Goal: Transaction & Acquisition: Purchase product/service

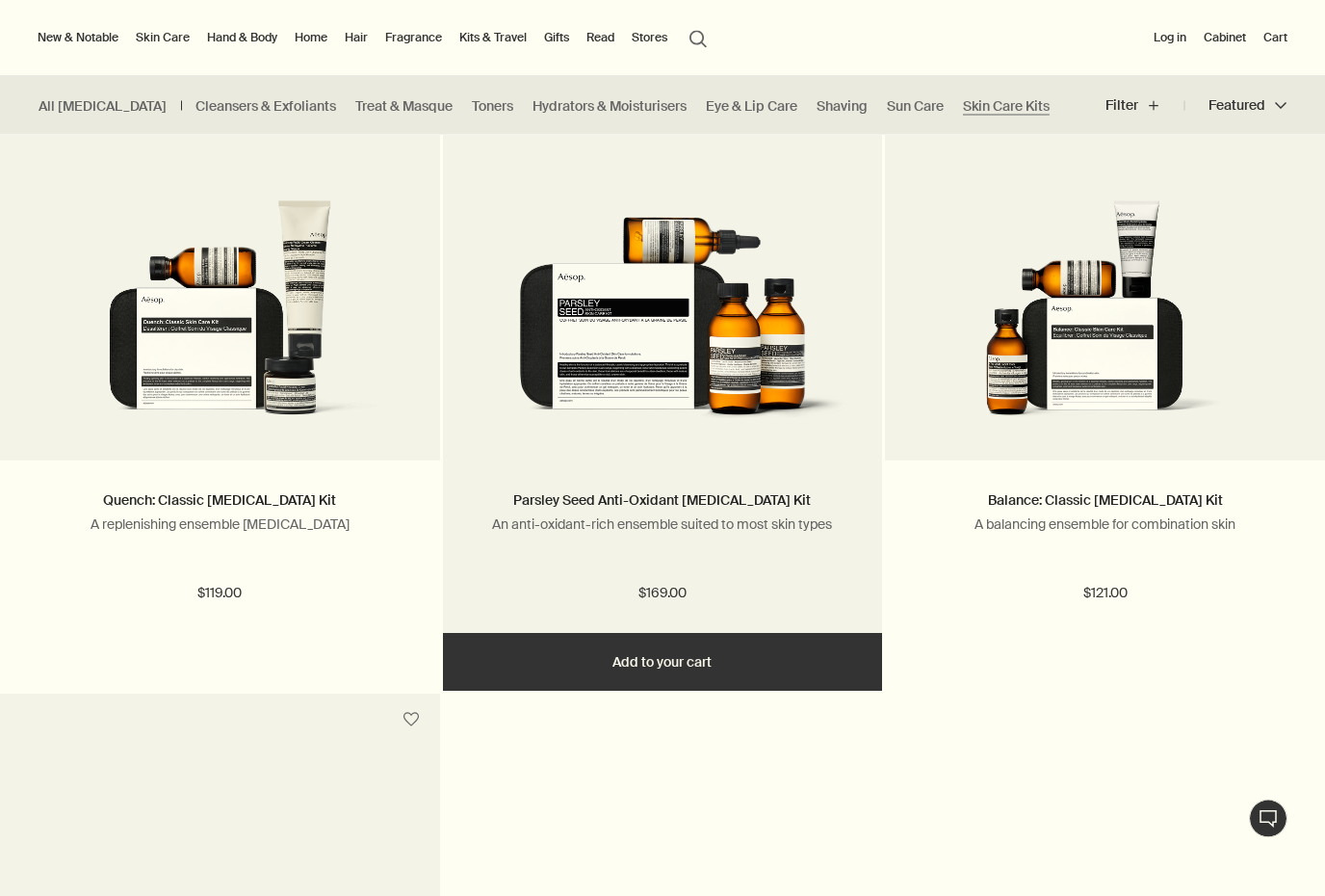
scroll to position [589, 0]
click at [484, 264] on img at bounding box center [663, 315] width 382 height 232
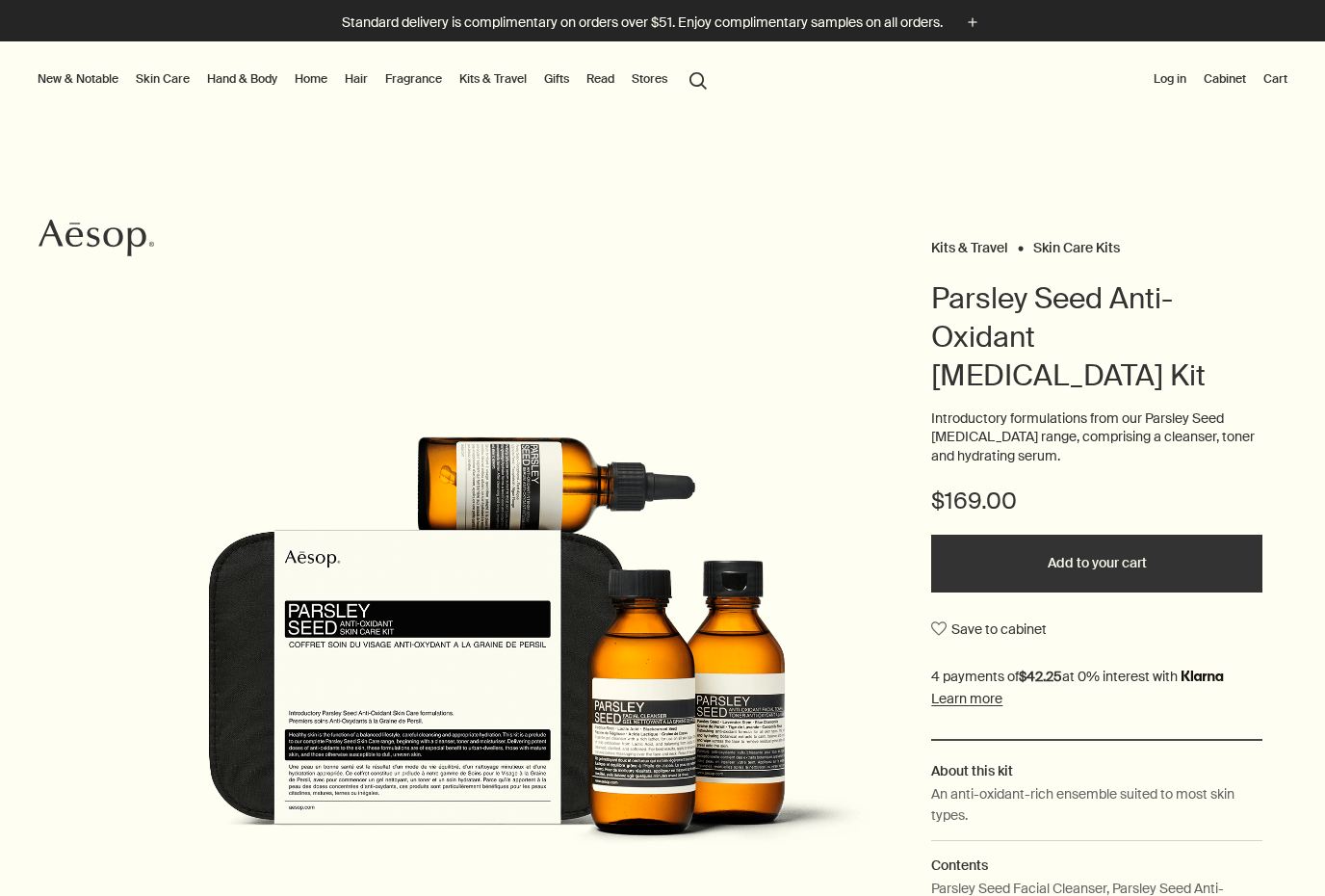
click at [1161, 534] on button "Add to your cart" at bounding box center [1096, 563] width 331 height 58
click at [238, 80] on link "Hand & Body" at bounding box center [242, 78] width 78 height 23
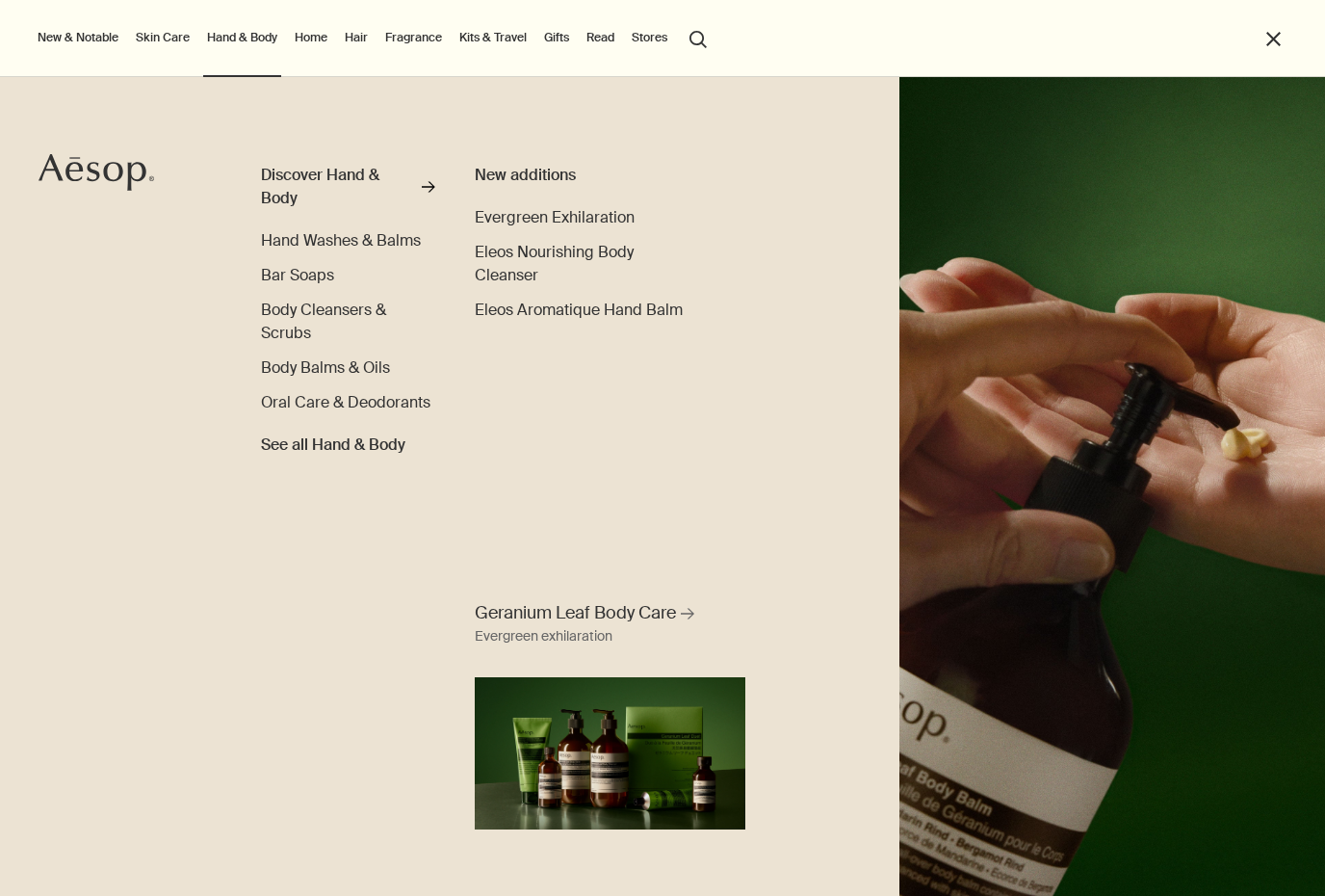
click at [180, 44] on link "Skin Care" at bounding box center [163, 37] width 62 height 23
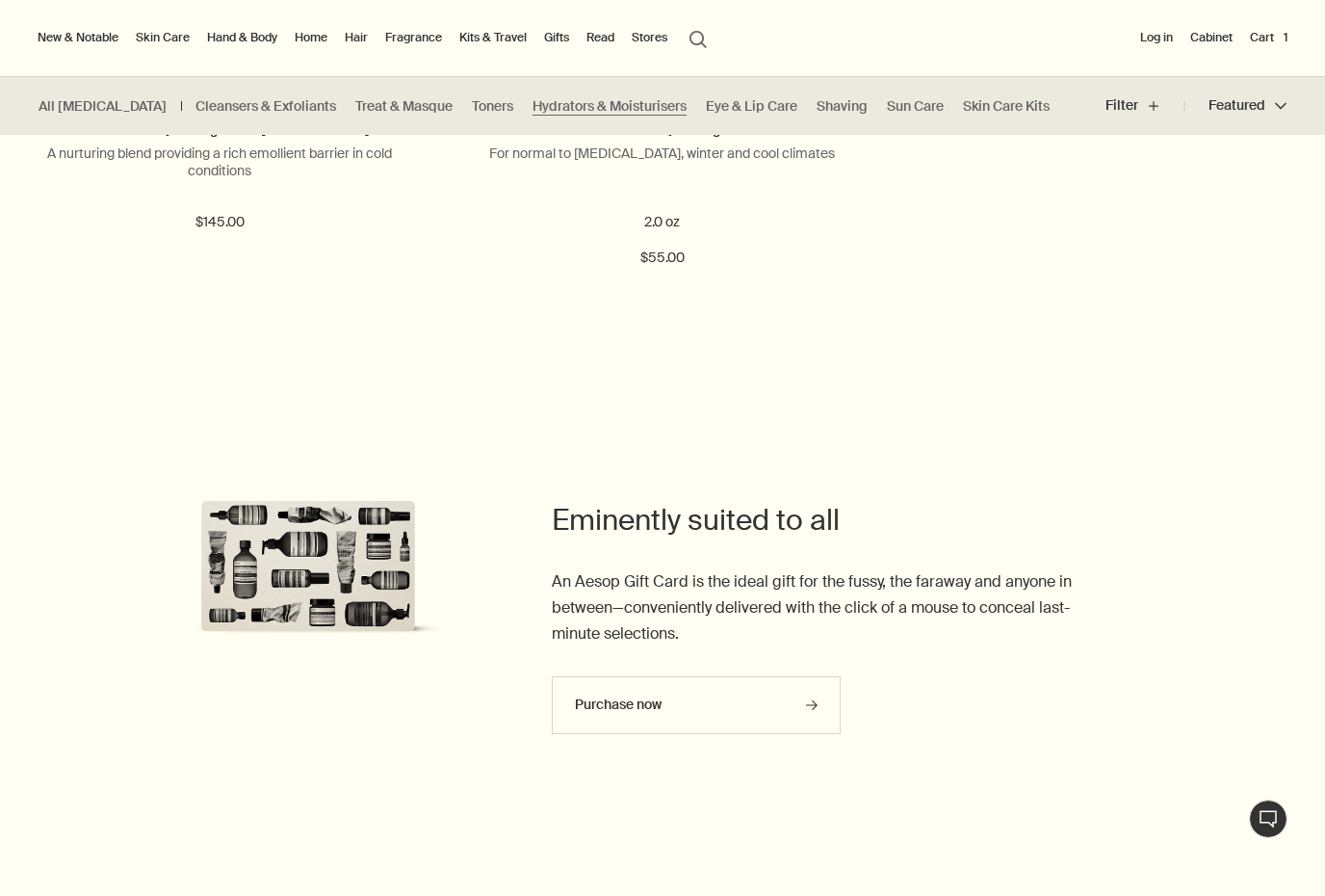
scroll to position [5197, 0]
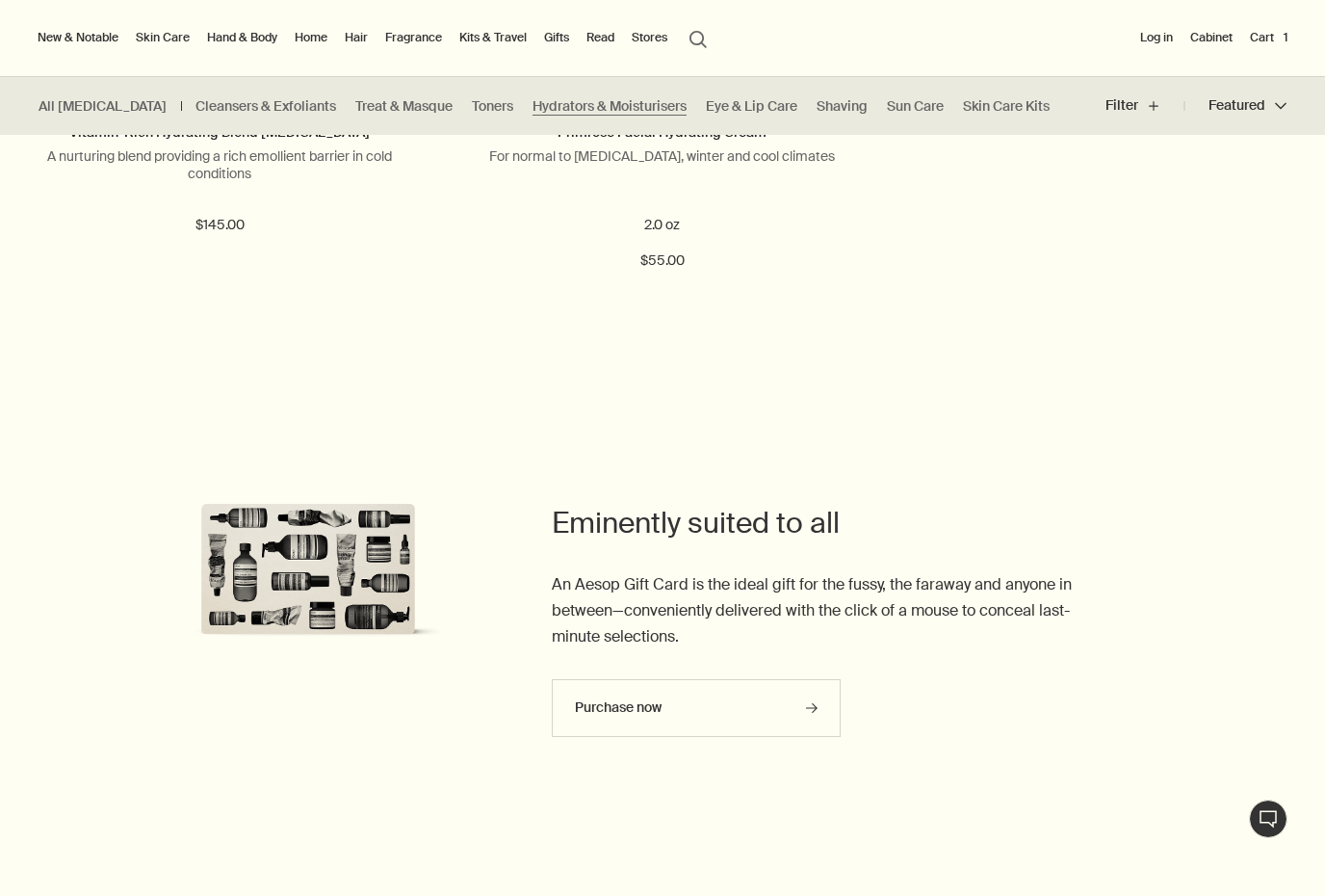
click at [227, 39] on link "Hand & Body" at bounding box center [242, 37] width 78 height 23
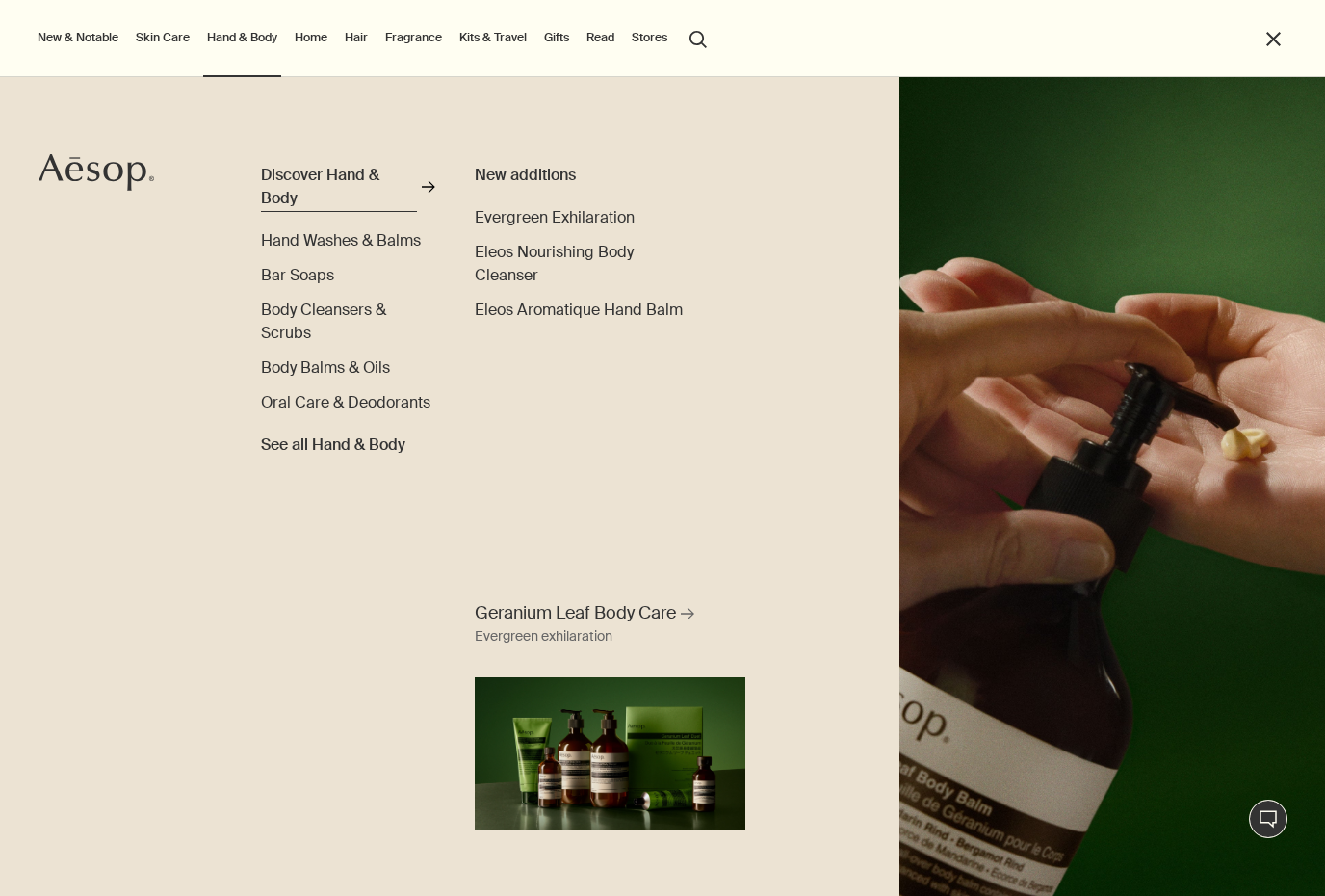
click at [330, 178] on div "Discover Hand & Body" at bounding box center [339, 187] width 156 height 46
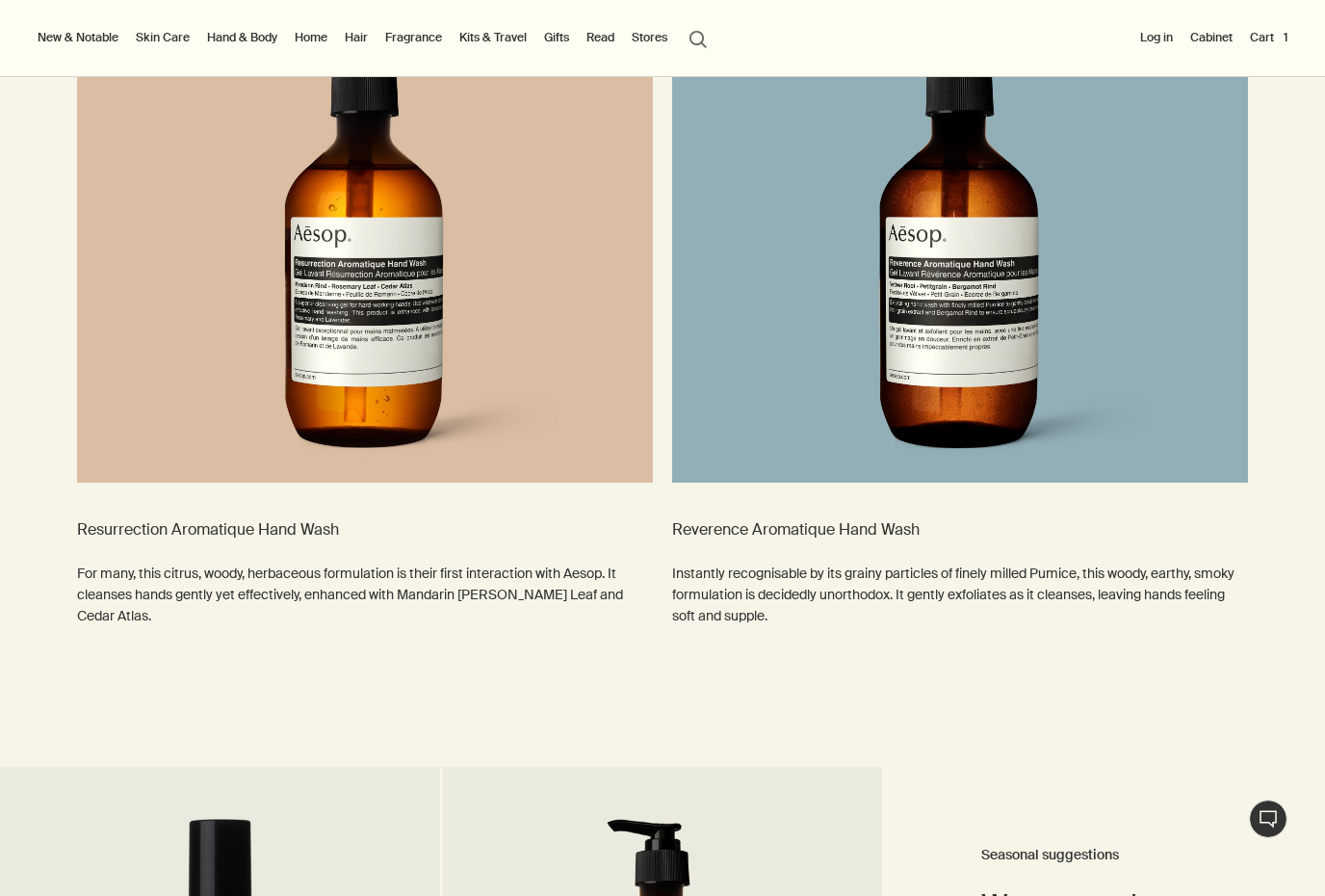
scroll to position [2701, 0]
click at [1063, 225] on img at bounding box center [960, 242] width 576 height 484
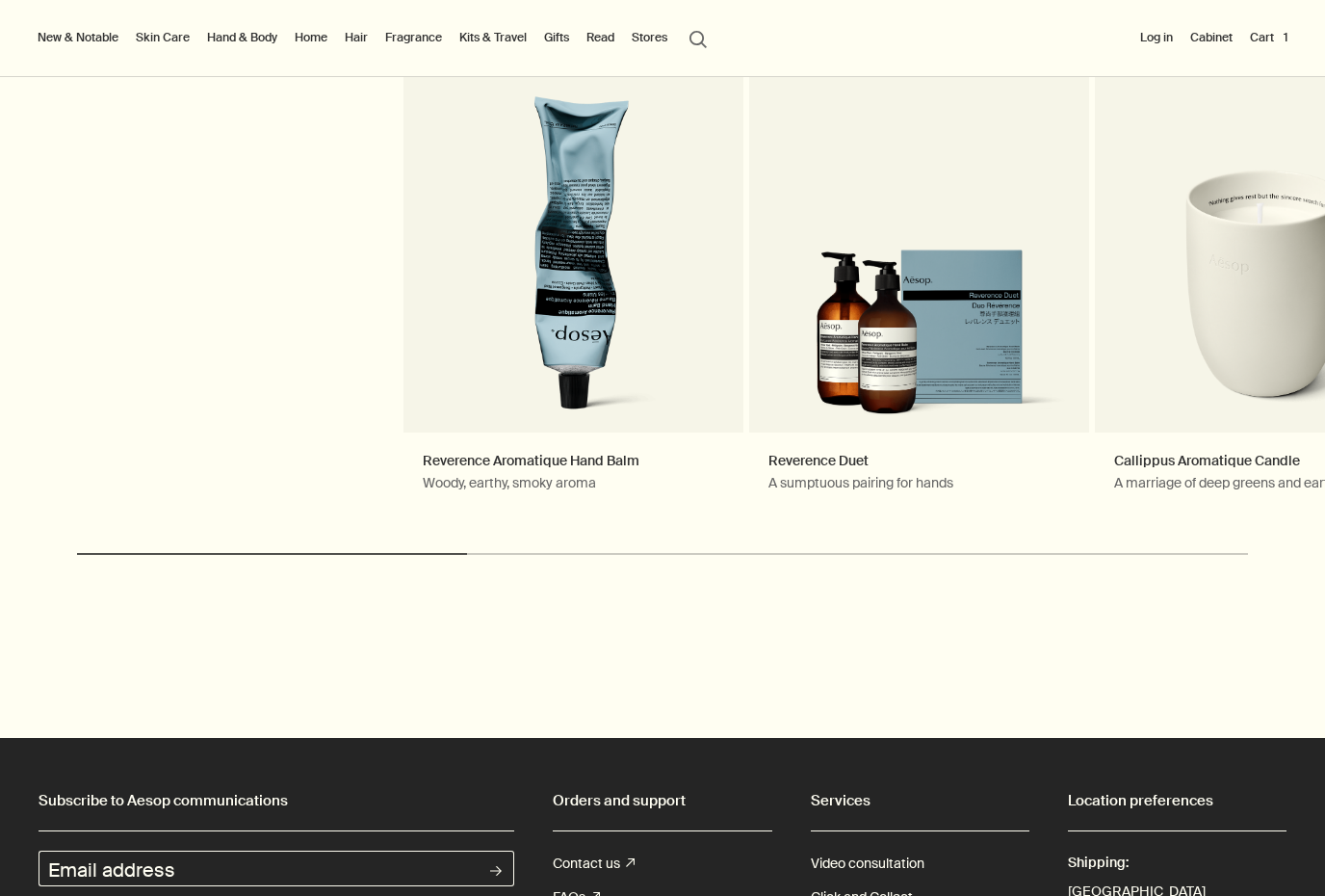
scroll to position [2938, 0]
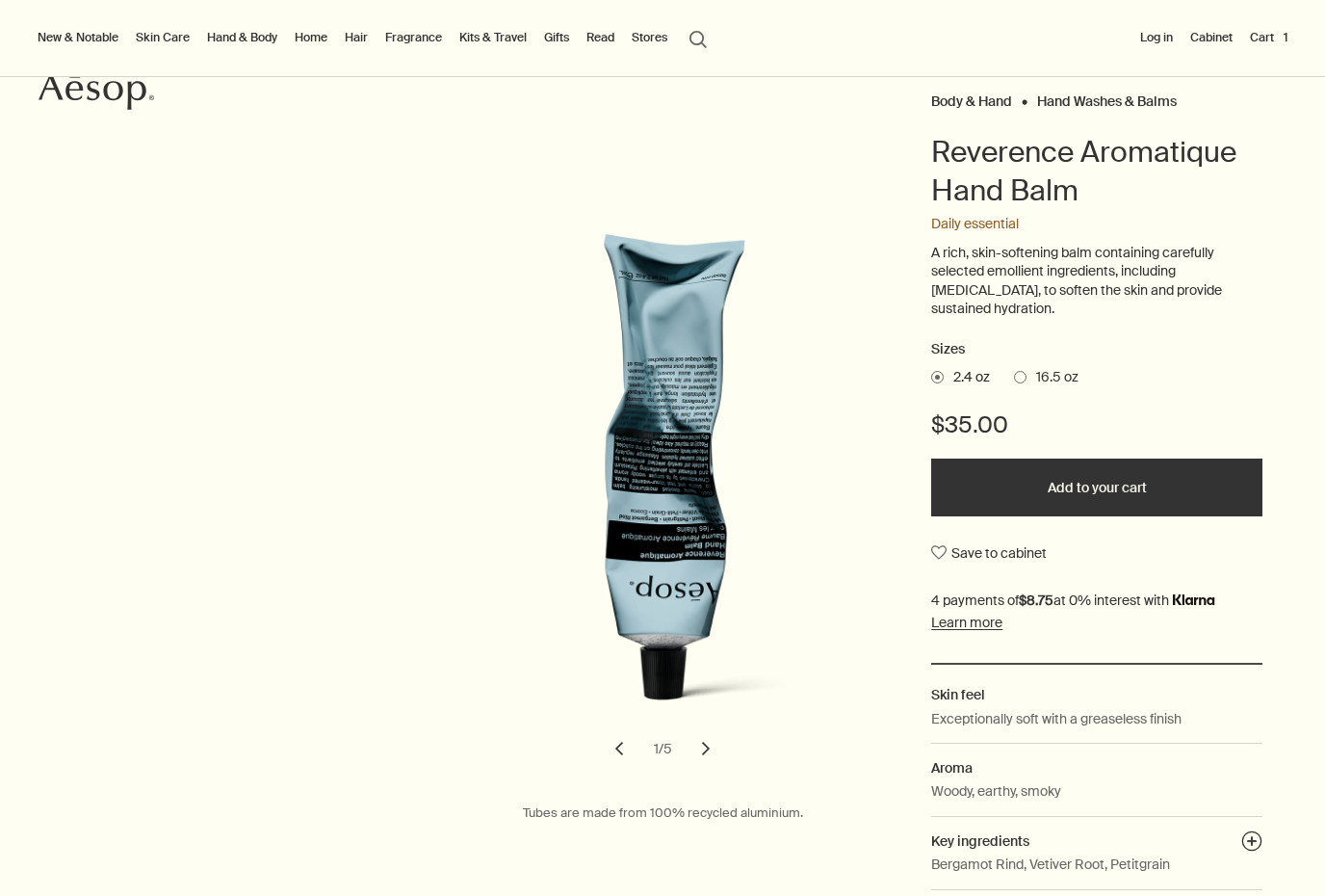
scroll to position [151, 0]
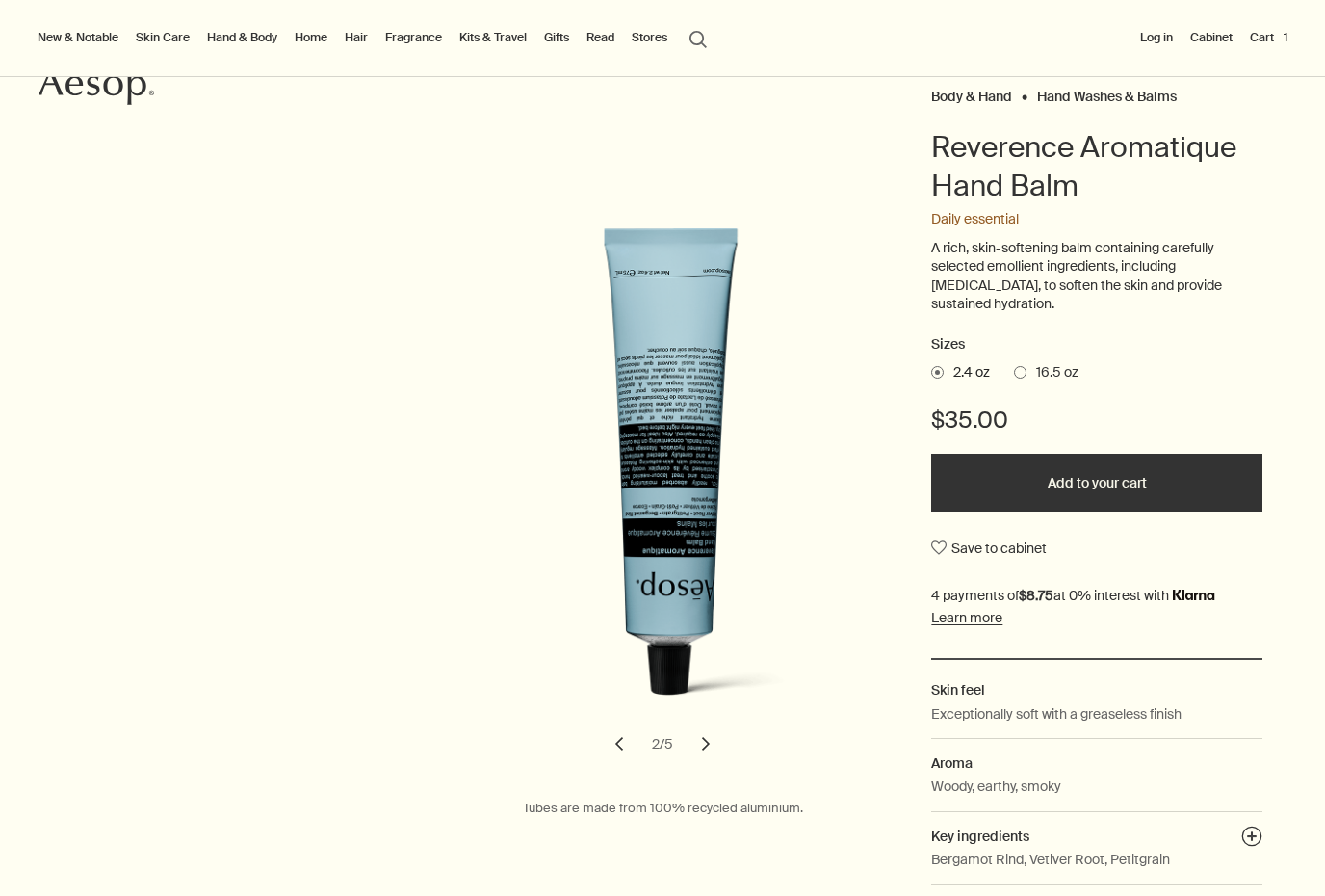
click at [1041, 351] on div "Sizes 2.4 oz 16.5 oz $35.00 Add to your cart Save to cabinet" at bounding box center [1096, 495] width 331 height 325
click at [1022, 366] on span at bounding box center [1020, 372] width 13 height 13
click at [1014, 363] on input "16.5 oz" at bounding box center [1014, 369] width 0 height 13
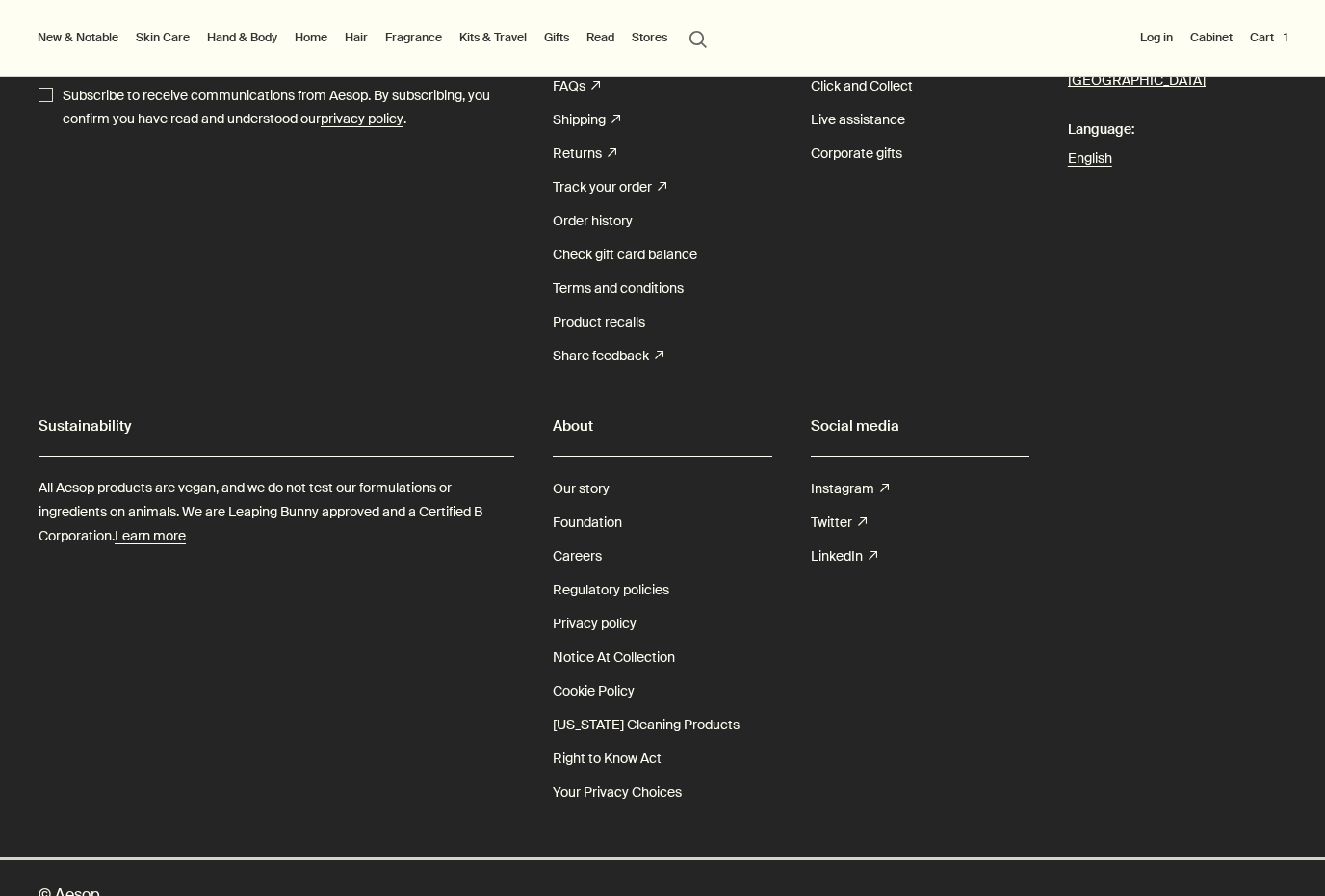
scroll to position [4543, 0]
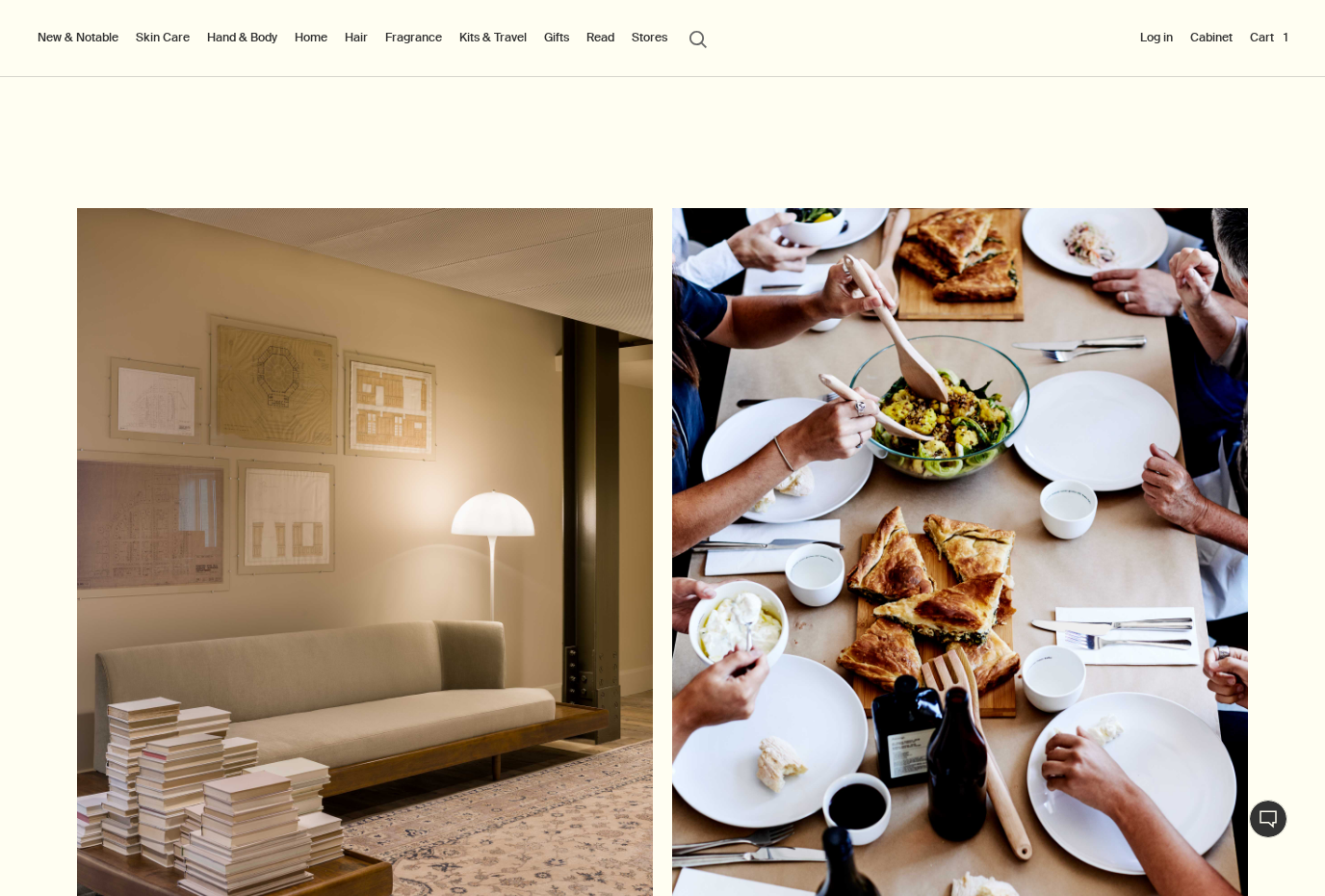
scroll to position [9813, 0]
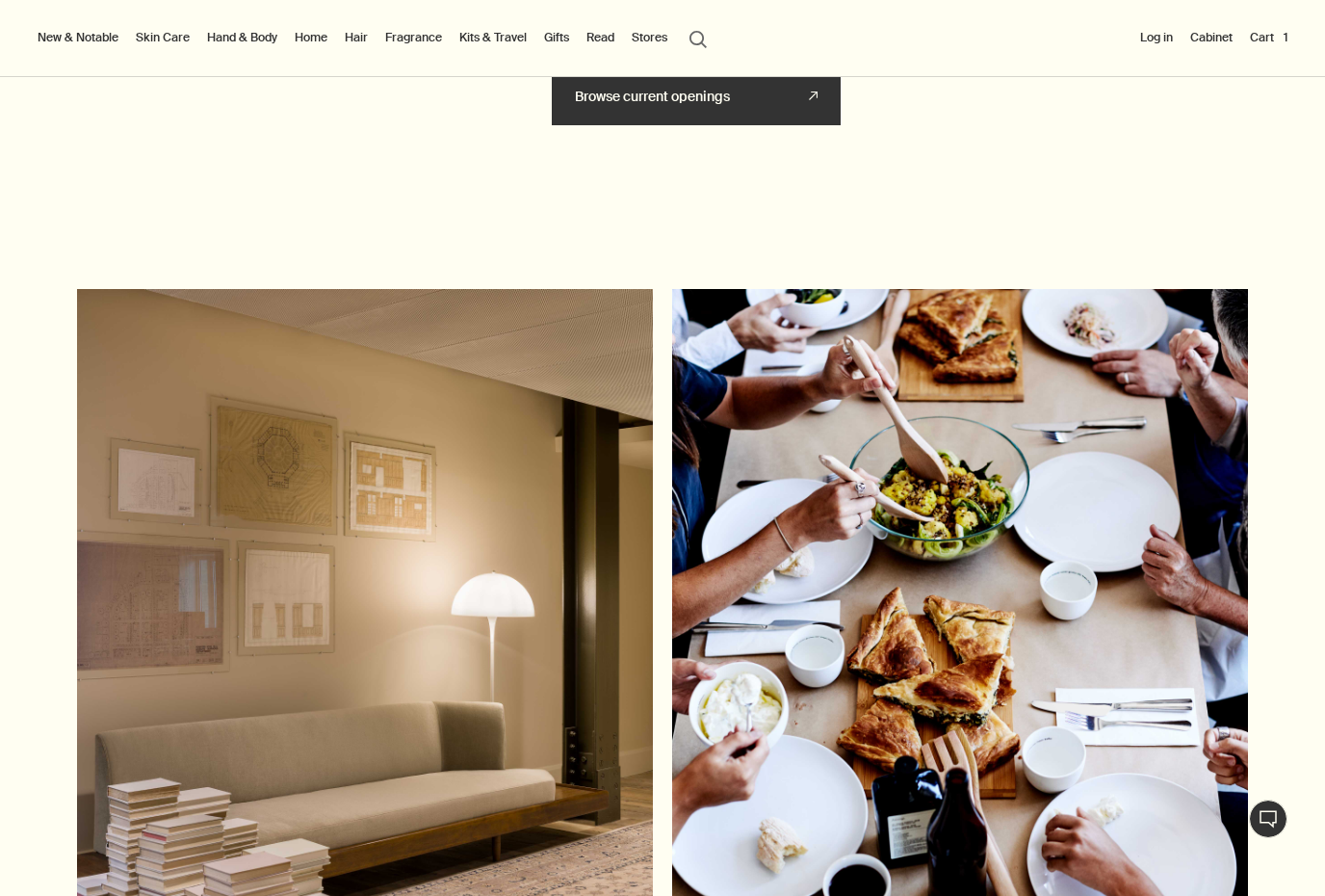
click at [593, 125] on link "Browse current openings rightUpArrow" at bounding box center [696, 96] width 289 height 58
